Goal: Download file/media

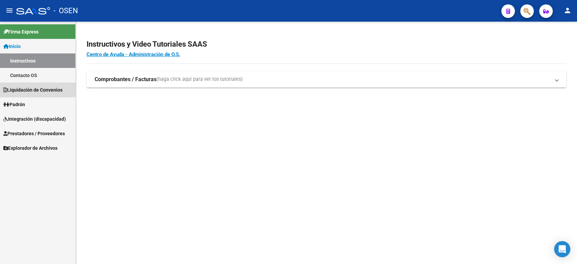
click at [24, 87] on span "Liquidación de Convenios" at bounding box center [32, 89] width 59 height 7
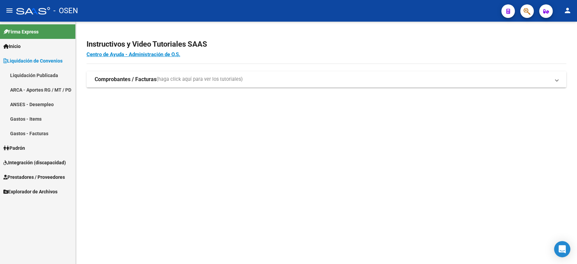
click at [28, 76] on link "Liquidación Publicada" at bounding box center [37, 75] width 75 height 15
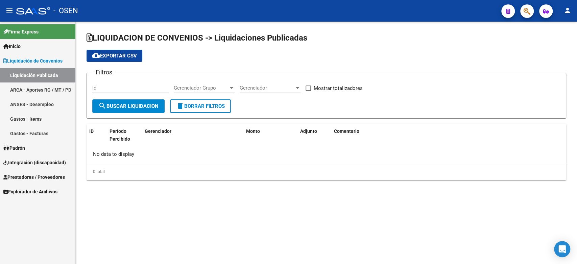
checkbox input "true"
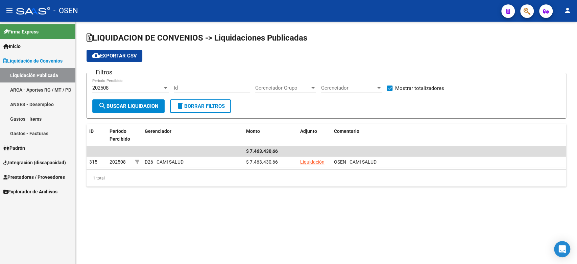
click at [136, 86] on div "202508" at bounding box center [127, 88] width 70 height 6
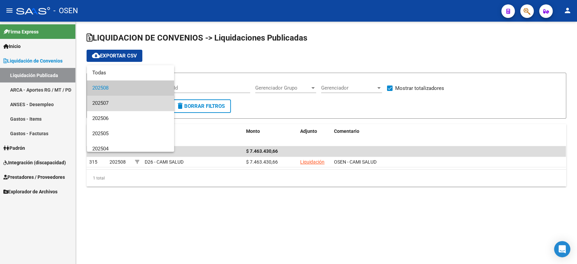
click at [136, 105] on span "202507" at bounding box center [130, 103] width 76 height 15
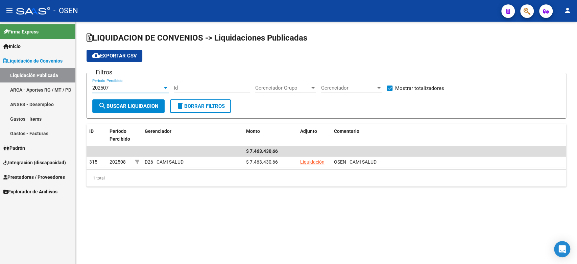
click at [138, 104] on span "search Buscar Liquidacion" at bounding box center [128, 106] width 60 height 6
click at [141, 89] on div "202507" at bounding box center [127, 88] width 70 height 6
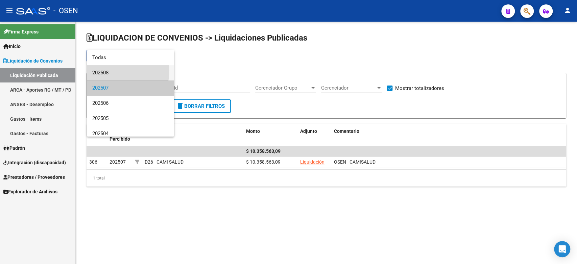
click at [116, 71] on span "202508" at bounding box center [130, 72] width 76 height 15
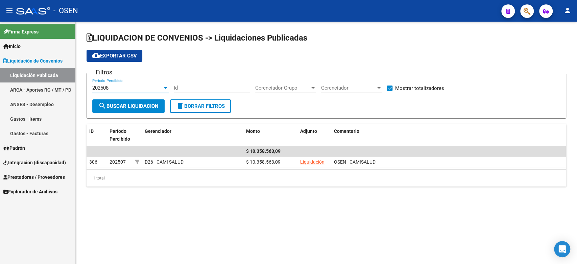
click at [128, 104] on span "search Buscar Liquidacion" at bounding box center [128, 106] width 60 height 6
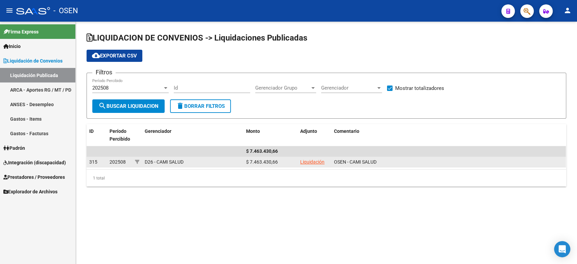
click at [310, 161] on link "Liquidación" at bounding box center [312, 161] width 24 height 5
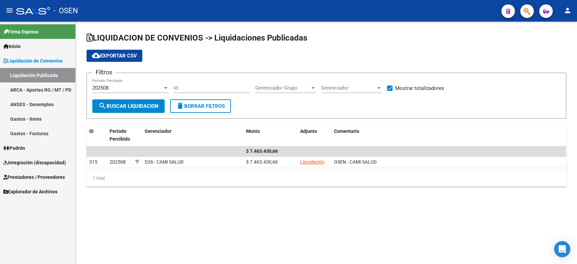
click at [23, 162] on span "Integración (discapacidad)" at bounding box center [34, 162] width 63 height 7
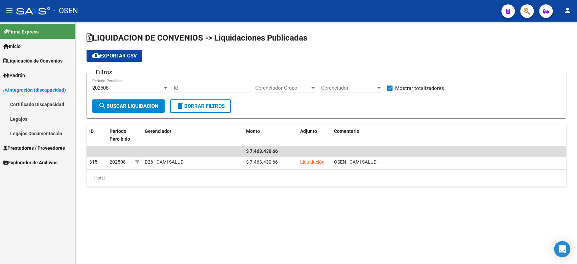
click at [21, 146] on span "Prestadores / Proveedores" at bounding box center [34, 147] width 62 height 7
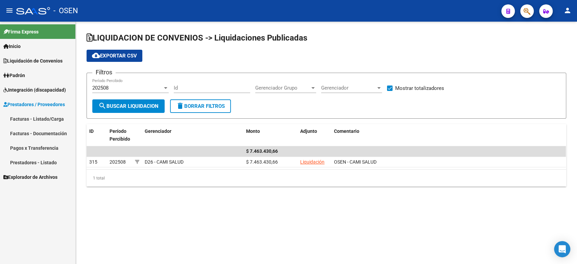
click at [35, 118] on link "Facturas - Listado/Carga" at bounding box center [37, 119] width 75 height 15
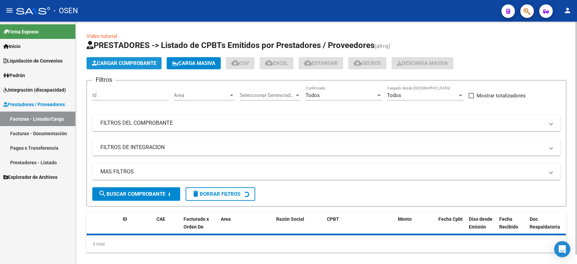
click at [123, 61] on span "Cargar Comprobante" at bounding box center [124, 63] width 64 height 6
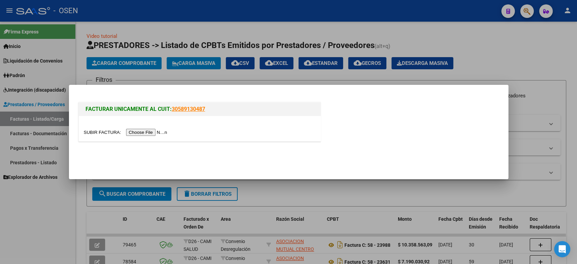
click at [139, 135] on input "file" at bounding box center [127, 132] width 86 height 7
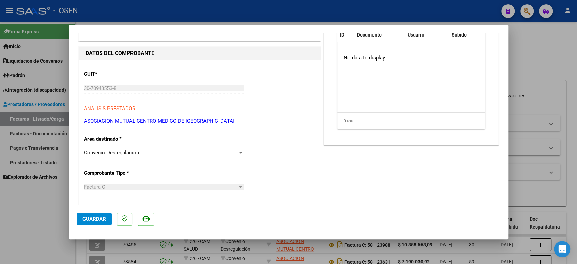
scroll to position [113, 0]
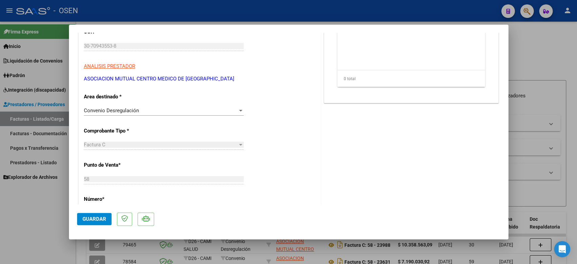
click at [98, 214] on button "Guardar" at bounding box center [94, 219] width 34 height 12
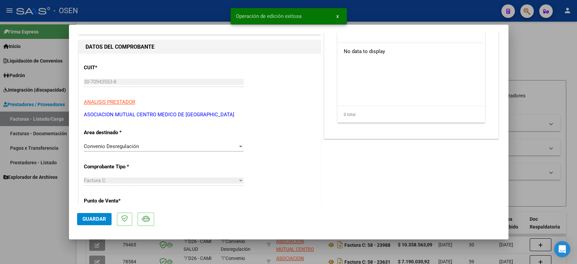
scroll to position [0, 0]
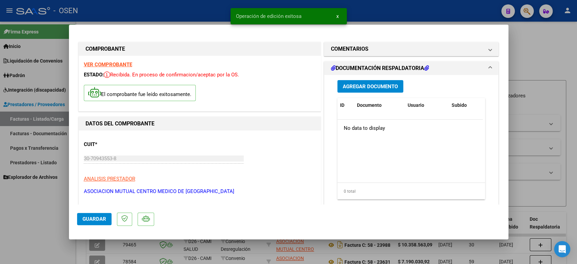
click at [541, 48] on div at bounding box center [288, 132] width 577 height 264
type input "$ 0,00"
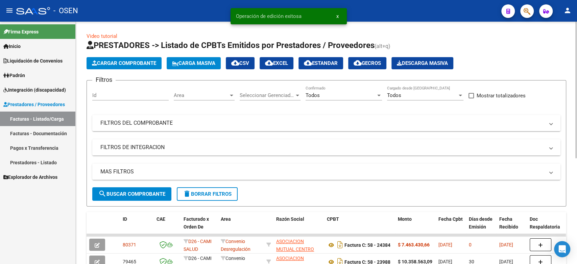
scroll to position [38, 0]
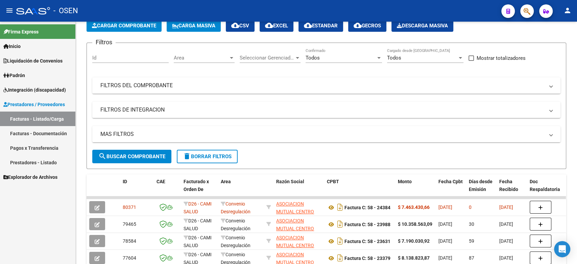
click at [27, 58] on span "Liquidación de Convenios" at bounding box center [32, 60] width 59 height 7
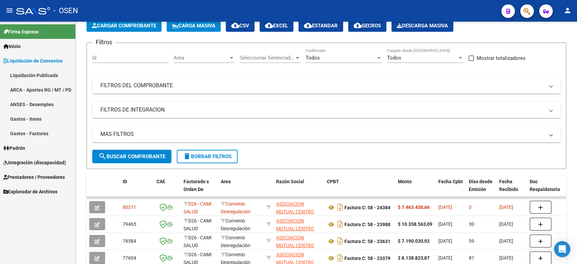
click at [23, 72] on link "Liquidación Publicada" at bounding box center [37, 75] width 75 height 15
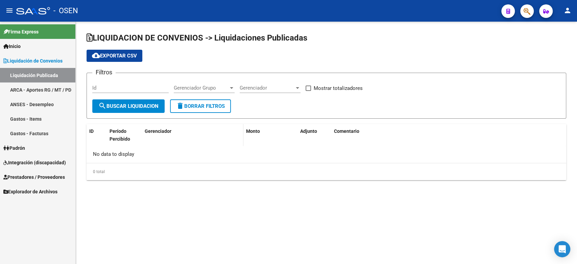
checkbox input "true"
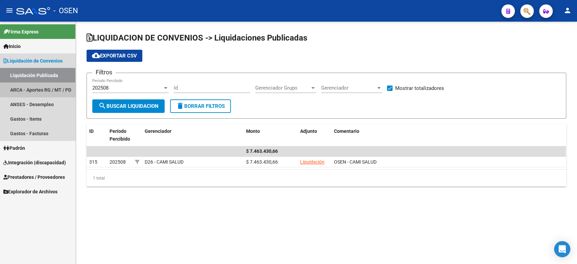
click at [24, 87] on link "ARCA - Aportes RG / MT / PD" at bounding box center [37, 89] width 75 height 15
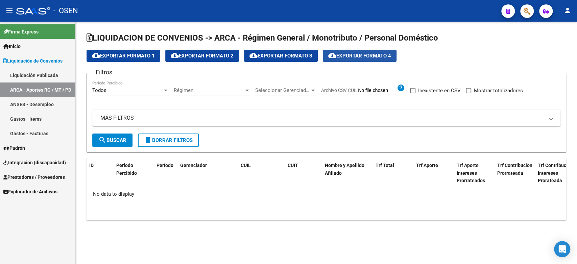
click at [372, 58] on span "cloud_download Exportar Formato 4" at bounding box center [359, 56] width 63 height 6
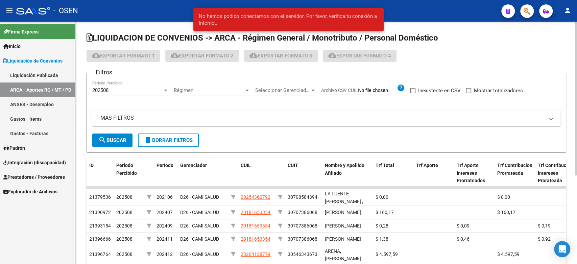
click at [440, 55] on div "cloud_download Exportar Formato 1 cloud_download Exportar Formato 2 cloud_downl…" at bounding box center [327, 56] width 480 height 12
click at [86, 56] on div "LIQUIDACION DE CONVENIOS -> ARCA - Régimen General / Monotributo / Personal Dom…" at bounding box center [326, 200] width 501 height 356
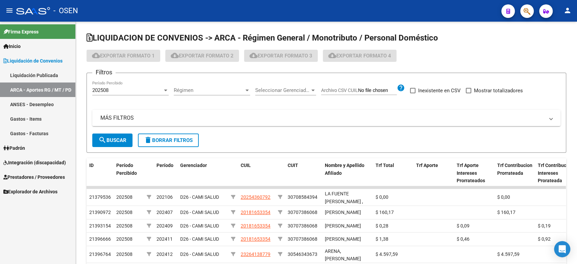
click at [36, 63] on span "Liquidación de Convenios" at bounding box center [32, 60] width 59 height 7
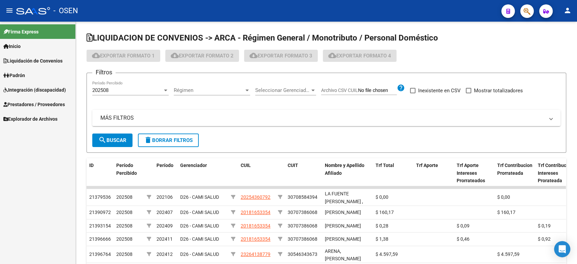
click at [34, 62] on span "Liquidación de Convenios" at bounding box center [32, 60] width 59 height 7
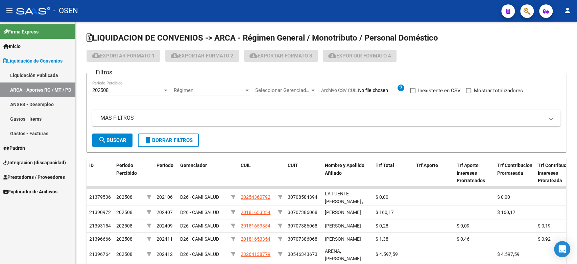
click at [32, 71] on link "Liquidación Publicada" at bounding box center [37, 75] width 75 height 15
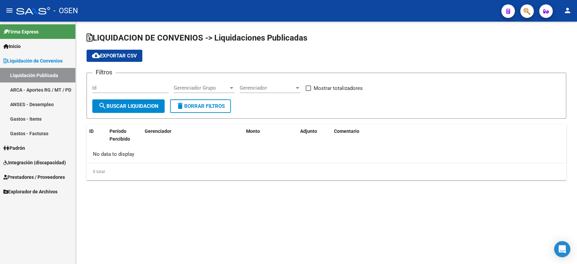
checkbox input "true"
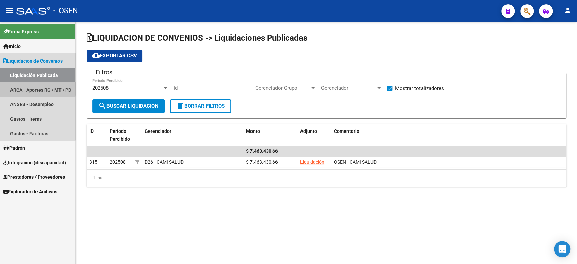
click at [28, 87] on link "ARCA - Aportes RG / MT / PD" at bounding box center [37, 89] width 75 height 15
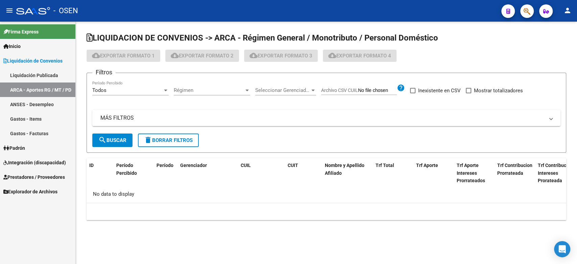
click at [570, 11] on mat-icon "person" at bounding box center [568, 10] width 8 height 8
click at [553, 44] on button "exit_to_app Salir" at bounding box center [553, 45] width 41 height 16
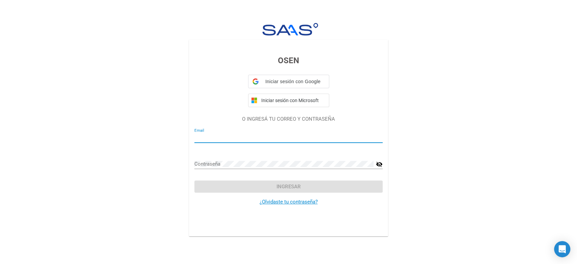
type input "[EMAIL_ADDRESS][DOMAIN_NAME]"
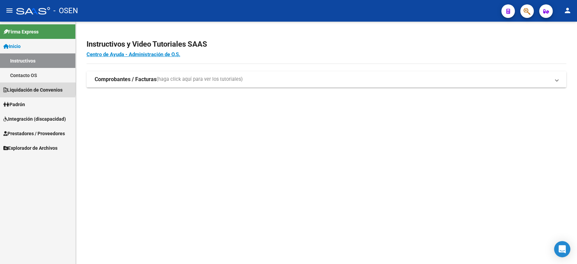
click at [27, 89] on span "Liquidación de Convenios" at bounding box center [32, 89] width 59 height 7
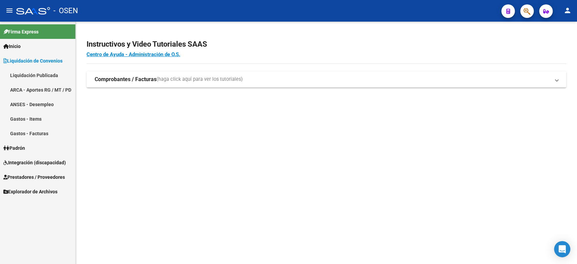
click at [39, 74] on link "Liquidación Publicada" at bounding box center [37, 75] width 75 height 15
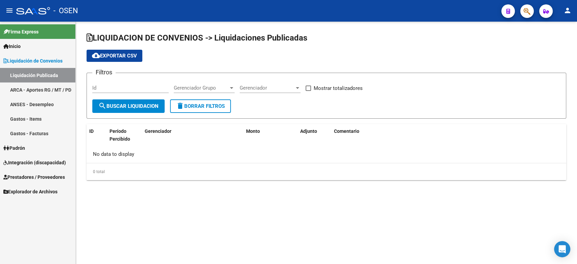
checkbox input "true"
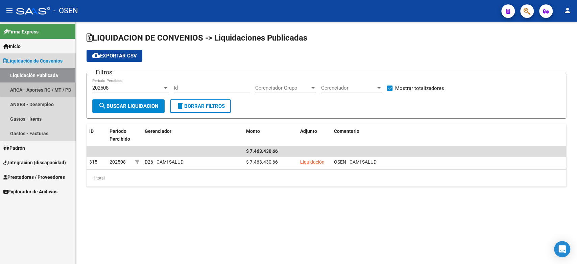
click at [41, 89] on link "ARCA - Aportes RG / MT / PD" at bounding box center [37, 89] width 75 height 15
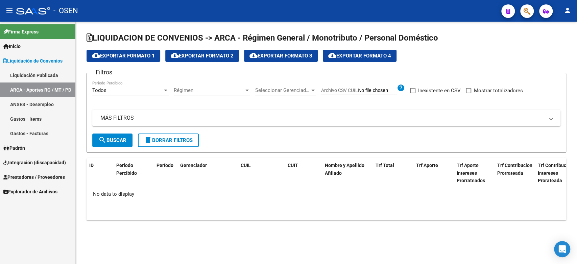
click at [348, 55] on span "cloud_download Exportar Formato 4" at bounding box center [359, 56] width 63 height 6
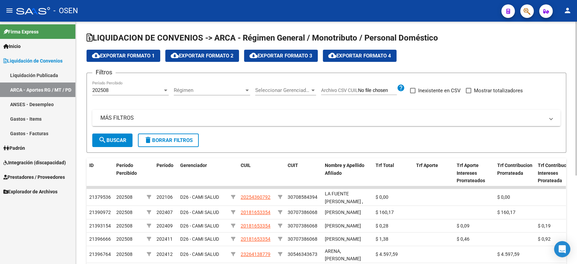
click at [108, 91] on span "202508" at bounding box center [100, 90] width 16 height 6
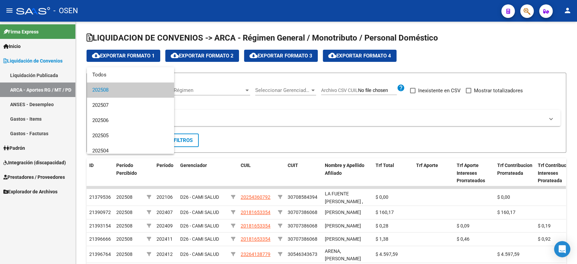
click at [119, 91] on span "202508" at bounding box center [130, 89] width 76 height 15
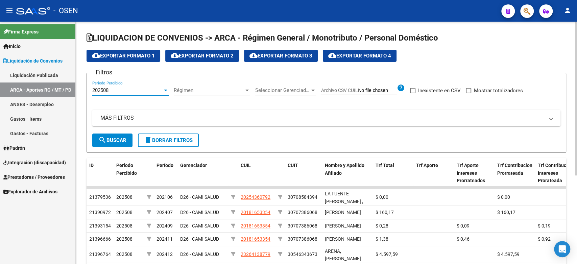
click at [262, 124] on mat-expansion-panel-header "MÁS FILTROS" at bounding box center [326, 118] width 468 height 16
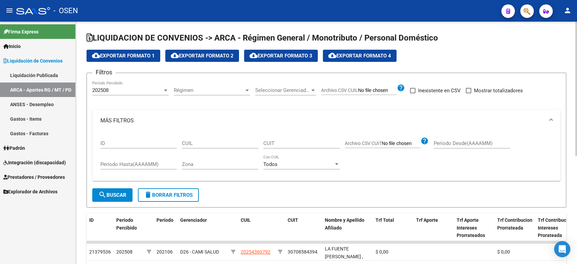
drag, startPoint x: 131, startPoint y: 80, endPoint x: 130, endPoint y: 86, distance: 5.5
click at [130, 85] on div "Filtros 202508 Período Percibido Régimen Régimen Seleccionar Gerenciador Selecc…" at bounding box center [326, 133] width 468 height 110
click at [130, 86] on div "202508 Período Percibido" at bounding box center [130, 88] width 76 height 15
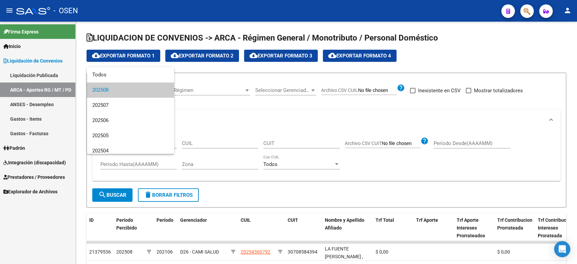
click at [104, 191] on div at bounding box center [288, 132] width 577 height 264
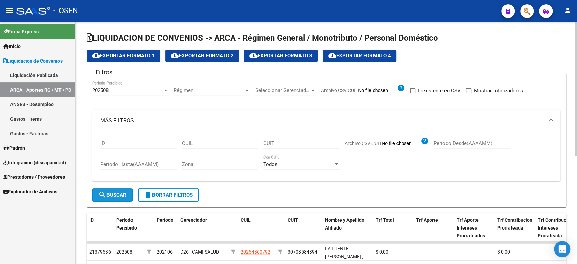
click at [113, 192] on span "search Buscar" at bounding box center [112, 195] width 28 height 6
click at [367, 56] on span "cloud_download Exportar Formato 4" at bounding box center [359, 56] width 63 height 6
click at [380, 56] on span "cloud_download Exportar Formato 4" at bounding box center [359, 56] width 63 height 6
